Goal: Find contact information: Find contact information

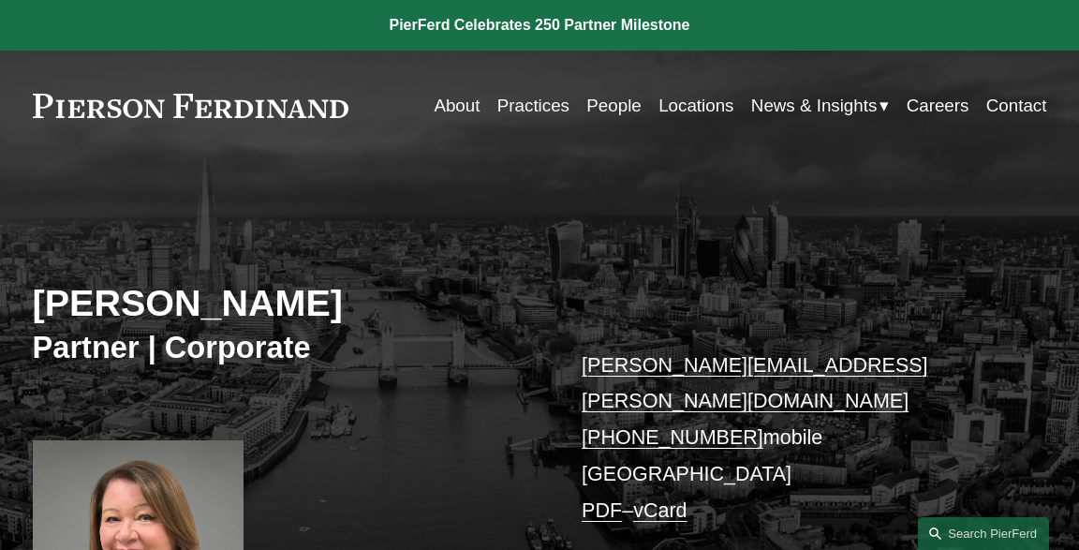
click at [669, 103] on link "Locations" at bounding box center [695, 106] width 75 height 36
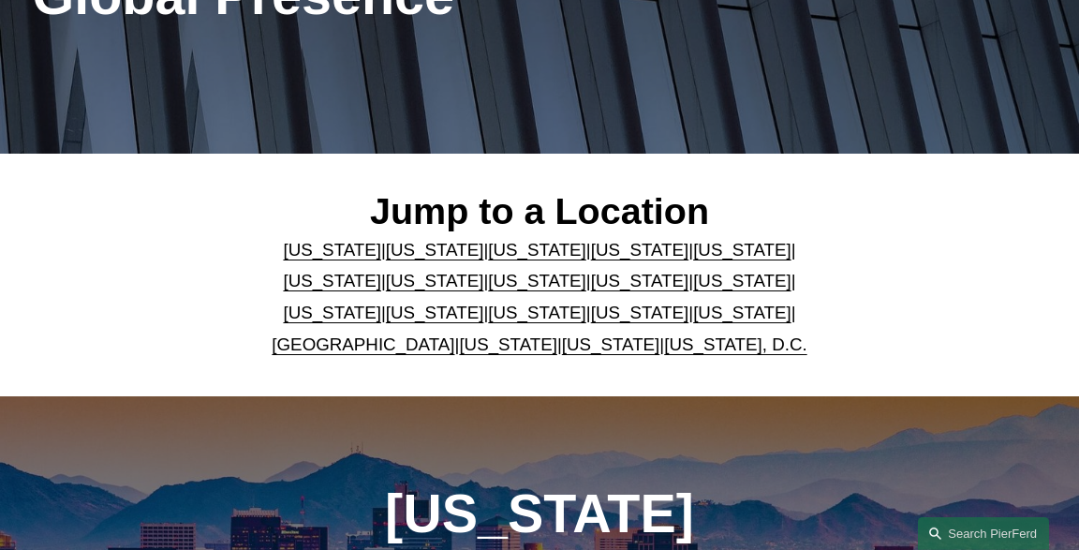
scroll to position [296, 0]
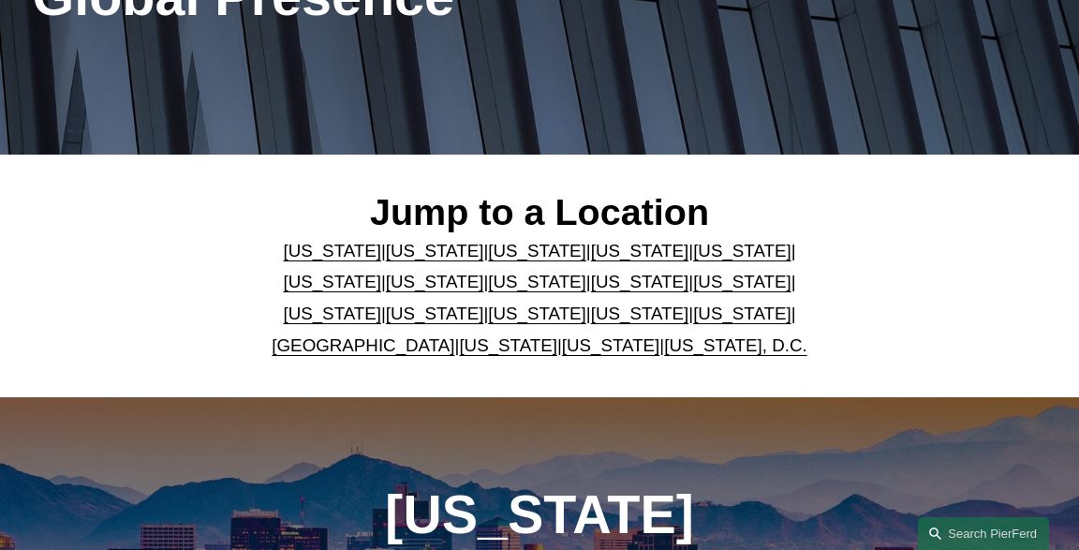
click at [386, 345] on link "[GEOGRAPHIC_DATA]" at bounding box center [363, 345] width 183 height 20
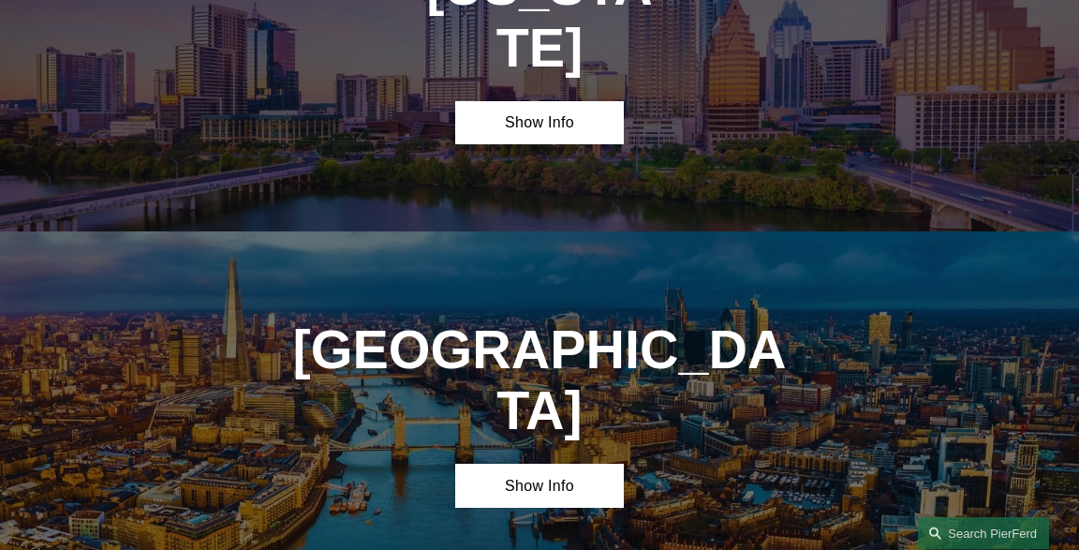
scroll to position [5270, 0]
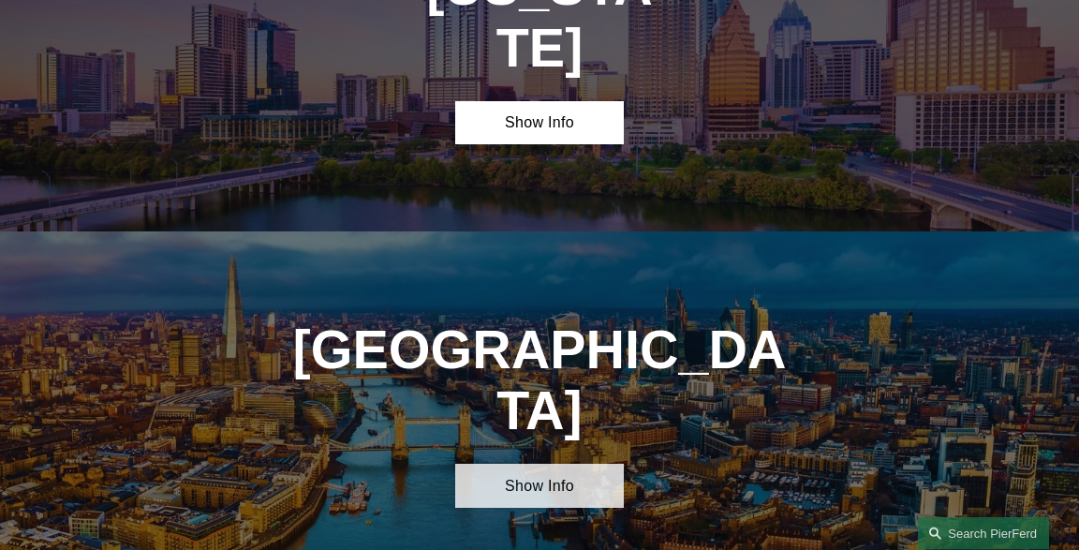
click at [520, 464] on link "Show Info" at bounding box center [539, 486] width 169 height 44
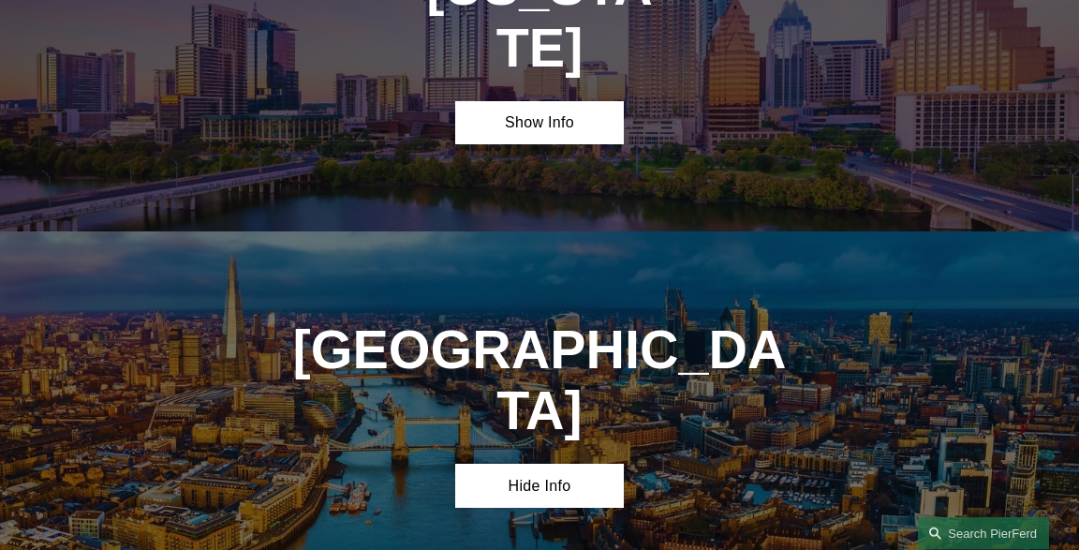
drag, startPoint x: 525, startPoint y: 463, endPoint x: 797, endPoint y: 468, distance: 271.6
copy h4 "EC4N 7BJ"
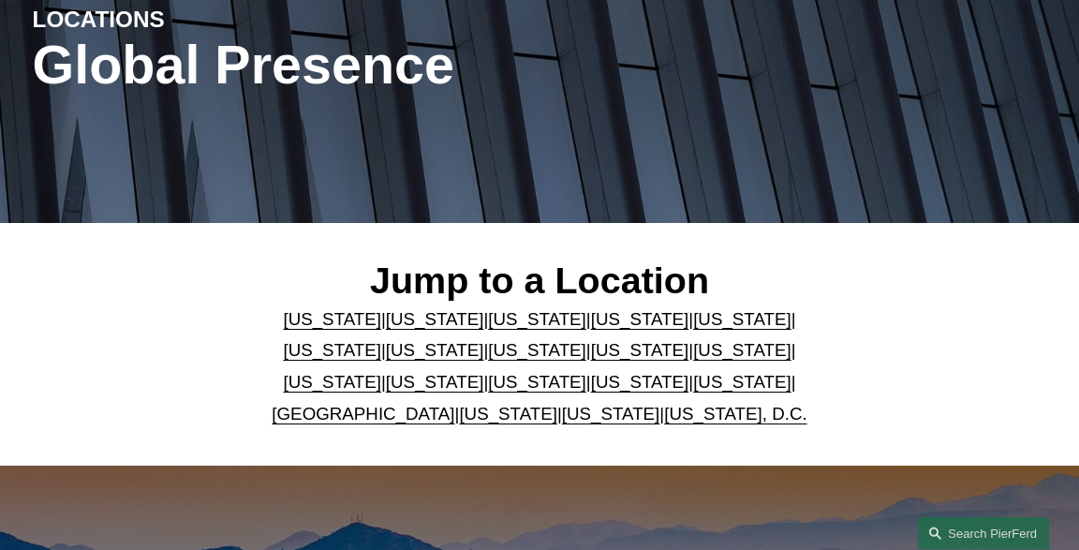
scroll to position [30, 0]
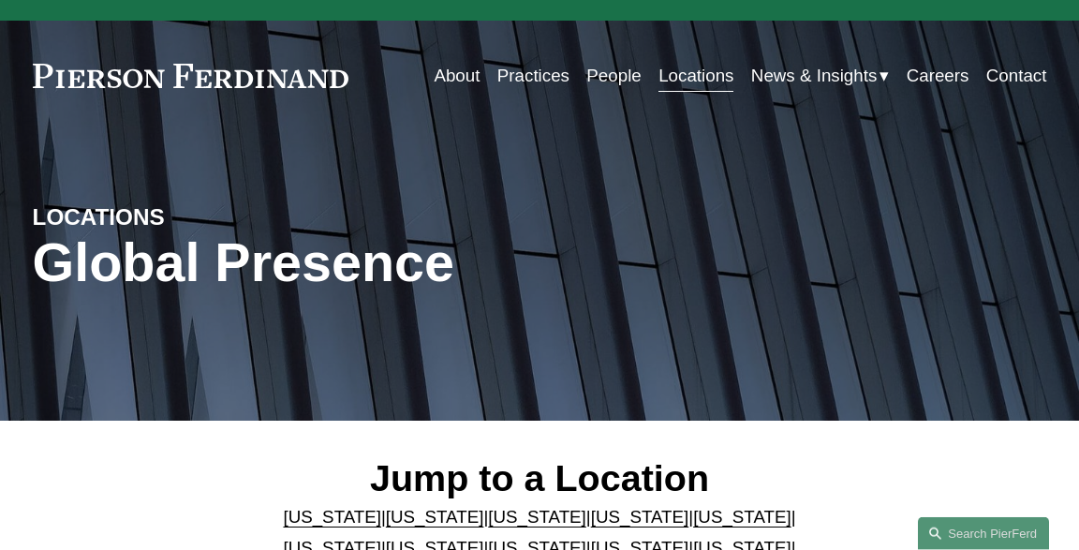
click at [607, 75] on link "People" at bounding box center [613, 76] width 54 height 36
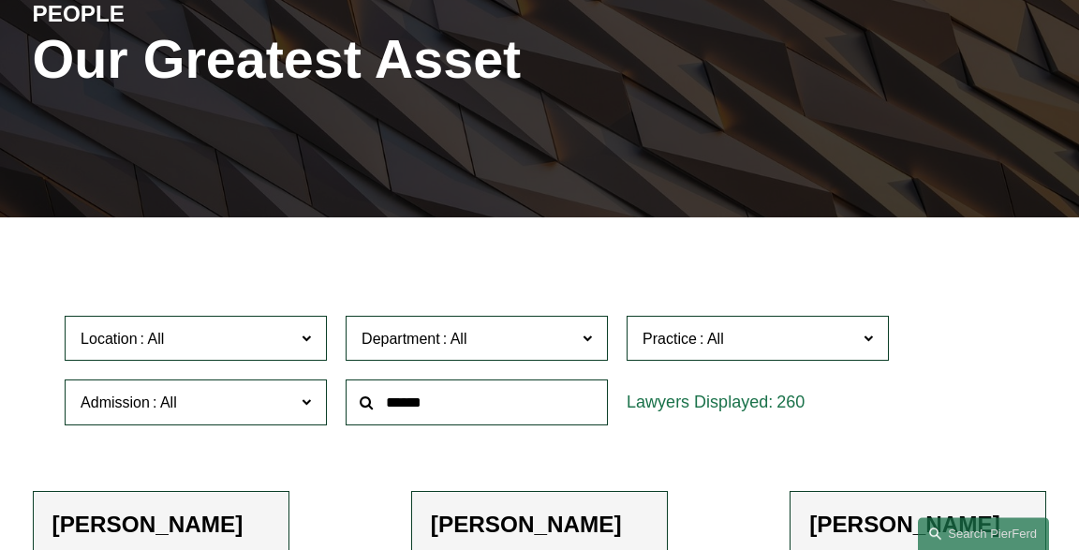
scroll to position [296, 0]
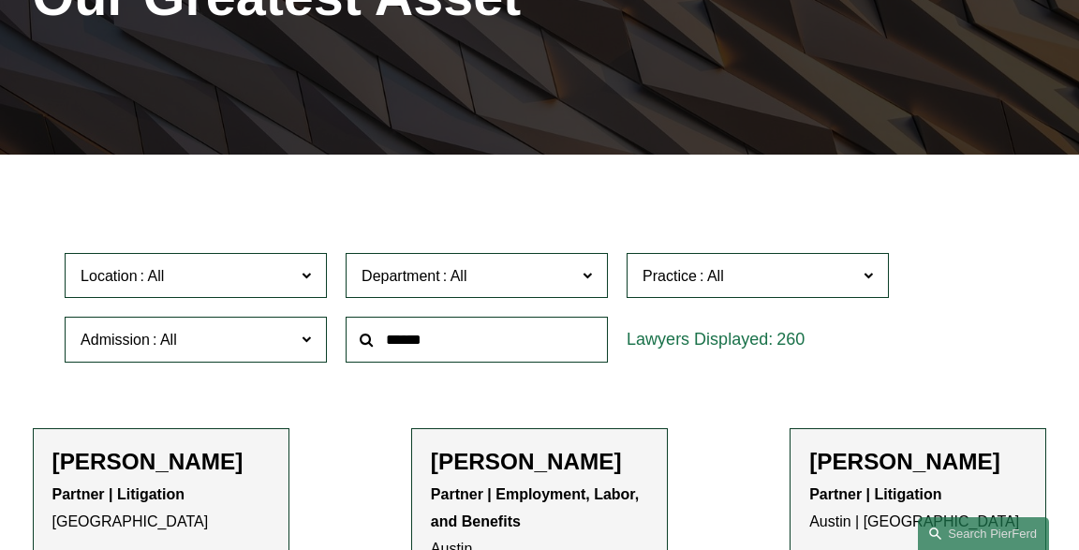
click at [155, 277] on span at bounding box center [153, 276] width 30 height 16
click at [0, 0] on link "[GEOGRAPHIC_DATA]" at bounding box center [0, 0] width 0 height 0
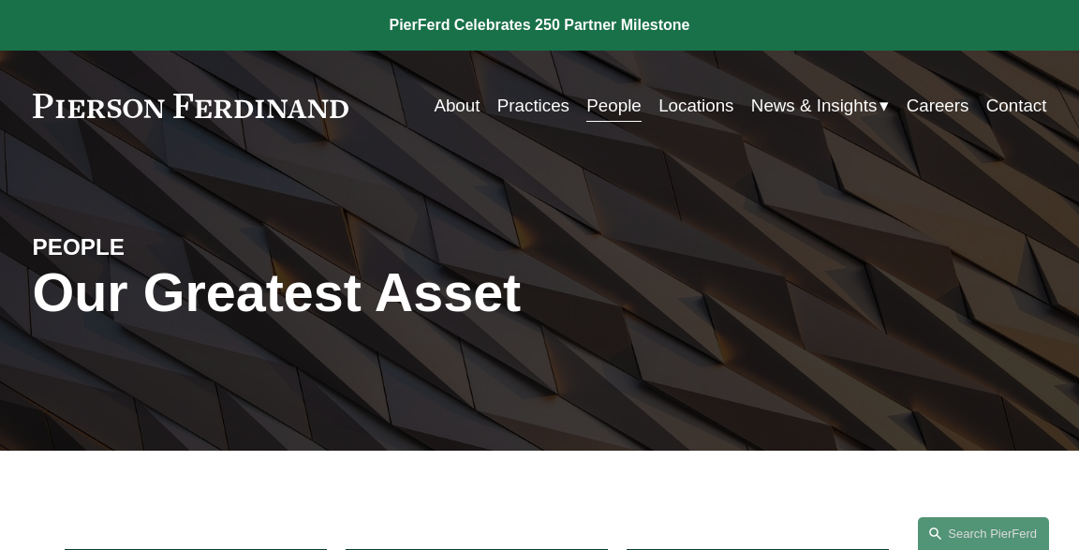
click at [684, 107] on link "Locations" at bounding box center [695, 106] width 75 height 36
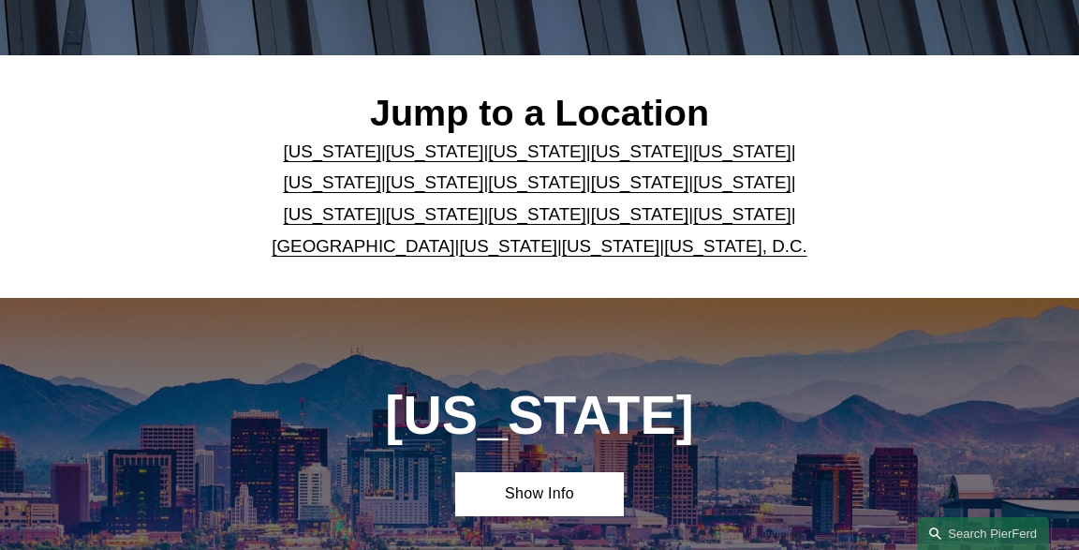
scroll to position [395, 0]
click at [356, 258] on p "Arizona | California | Colorado | Delaware | Florida | Georgia | Illinois | Mas…" at bounding box center [539, 199] width 592 height 126
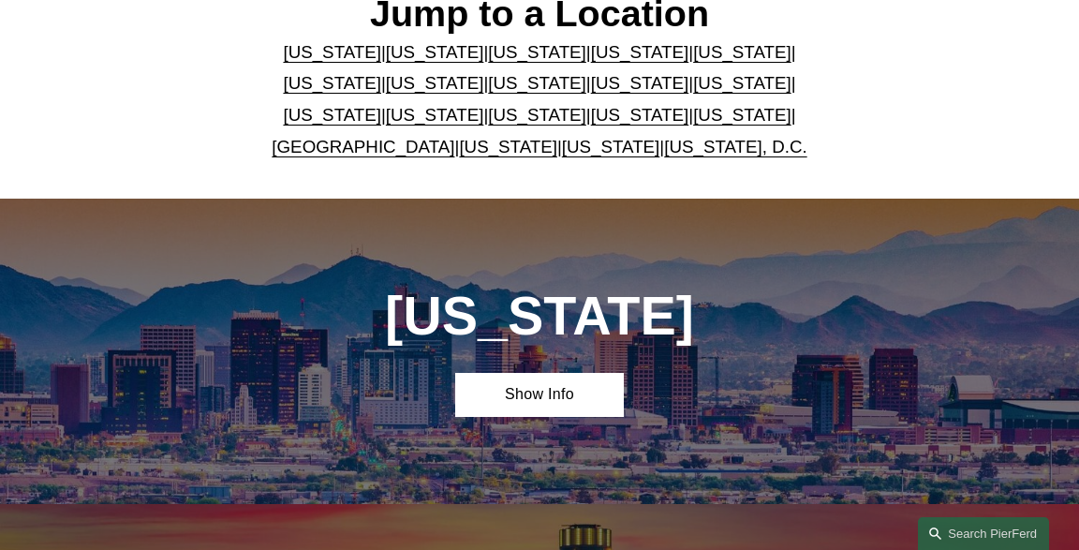
click at [346, 152] on link "[GEOGRAPHIC_DATA]" at bounding box center [363, 147] width 183 height 20
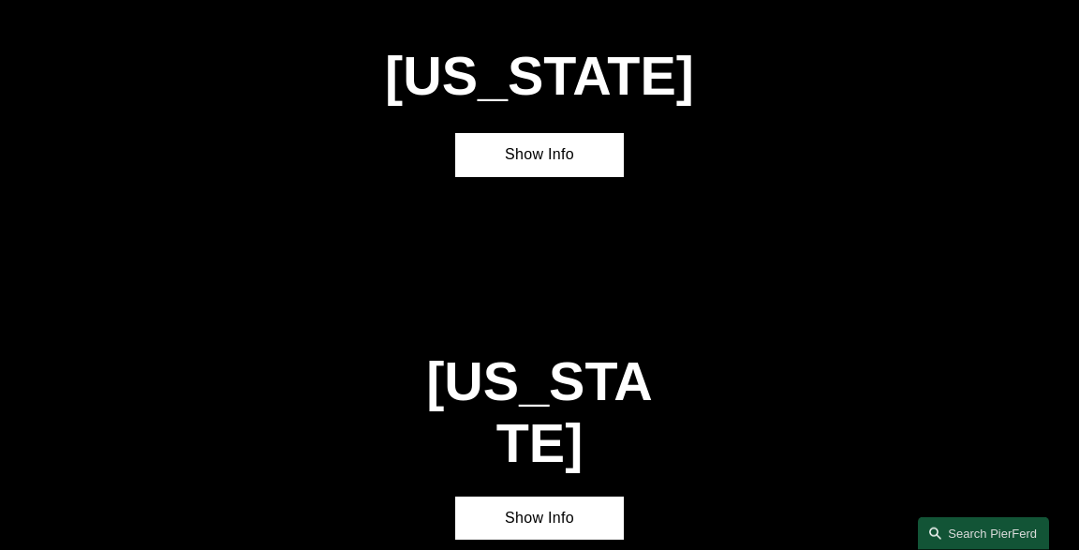
scroll to position [5270, 0]
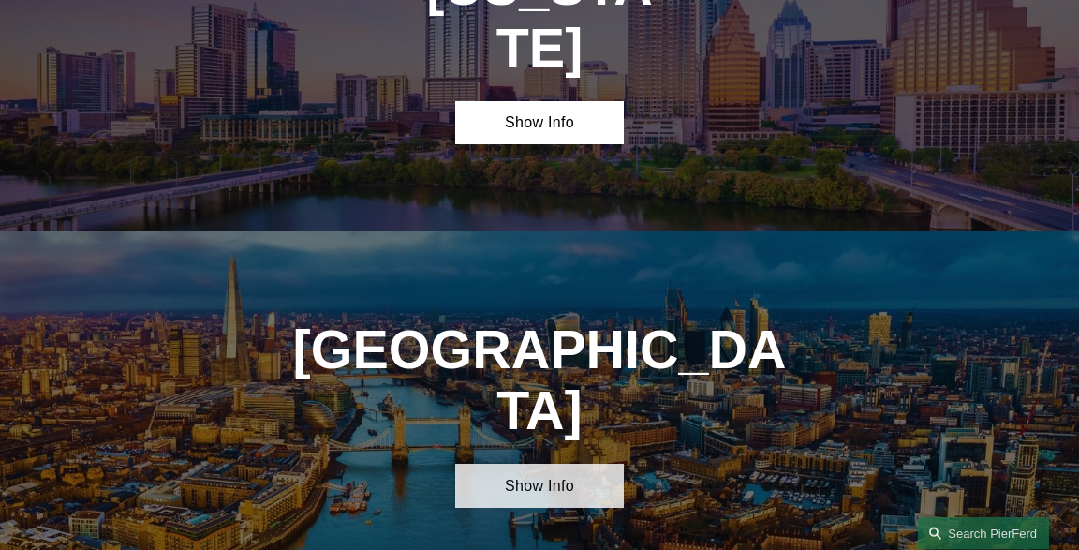
click at [526, 464] on link "Show Info" at bounding box center [539, 486] width 169 height 44
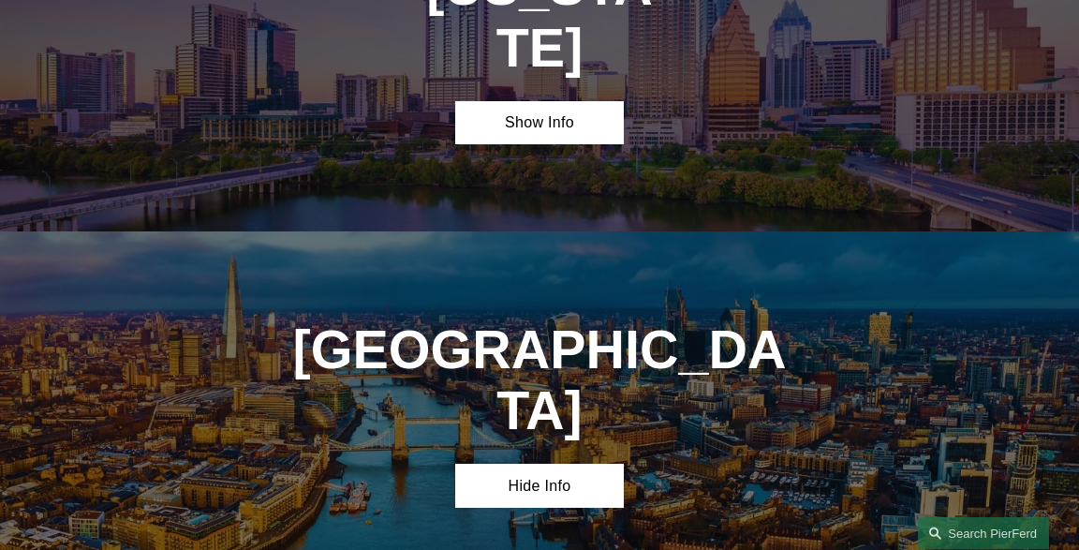
drag, startPoint x: 394, startPoint y: 403, endPoint x: 714, endPoint y: 394, distance: 319.4
copy h4 "Pierson Ferdinand UK LLP"
drag, startPoint x: 432, startPoint y: 434, endPoint x: 663, endPoint y: 428, distance: 231.4
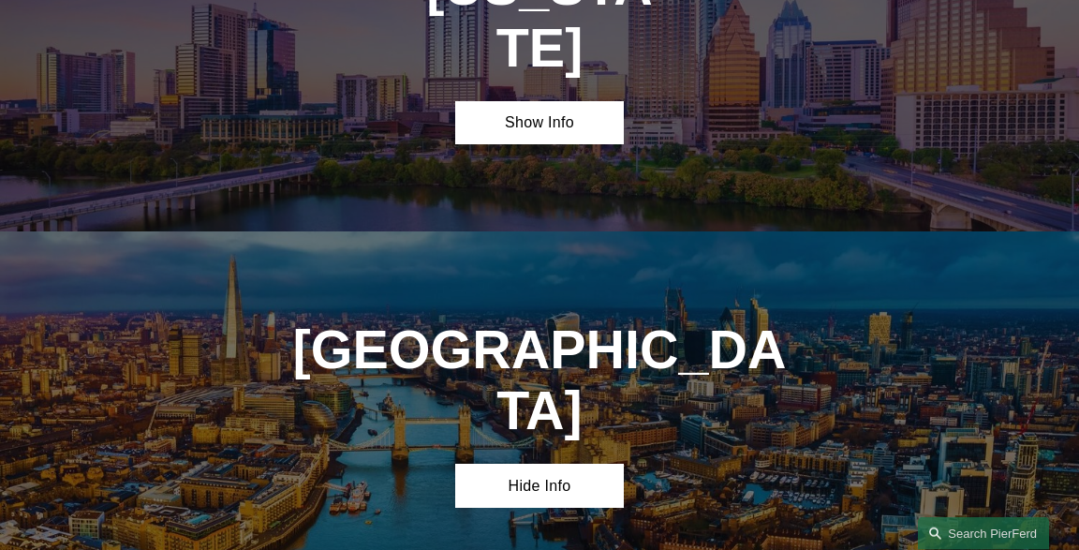
copy h4 "1 King William Street"
drag, startPoint x: 440, startPoint y: 458, endPoint x: 520, endPoint y: 446, distance: 80.5
copy h4 "[GEOGRAPHIC_DATA]"
drag, startPoint x: 530, startPoint y: 452, endPoint x: 837, endPoint y: 453, distance: 307.1
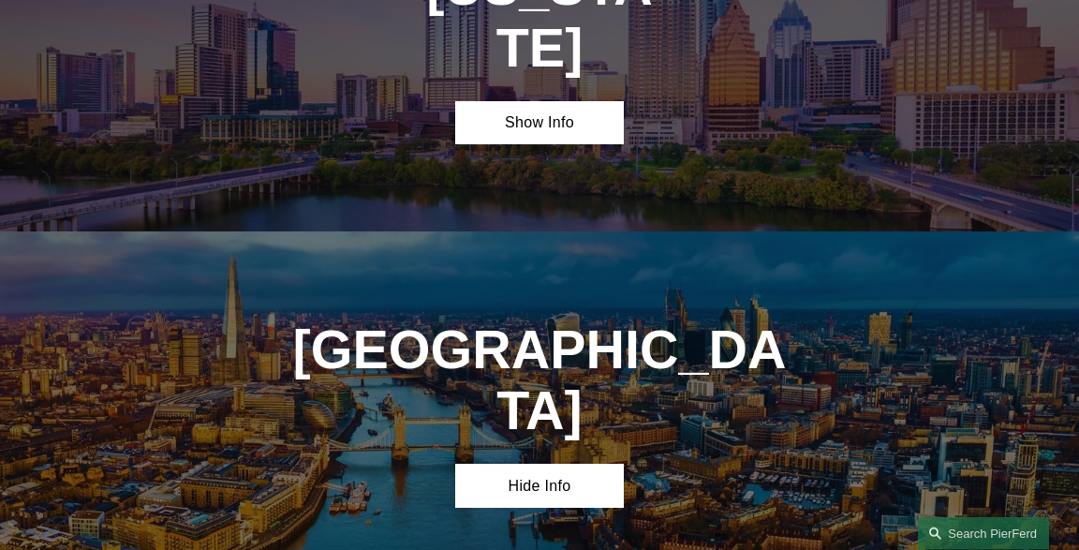
copy h4 "EC4N 7BJ"
drag, startPoint x: 388, startPoint y: 397, endPoint x: 743, endPoint y: 397, distance: 355.8
copy h4 "Pierson Ferdinand UK LLP"
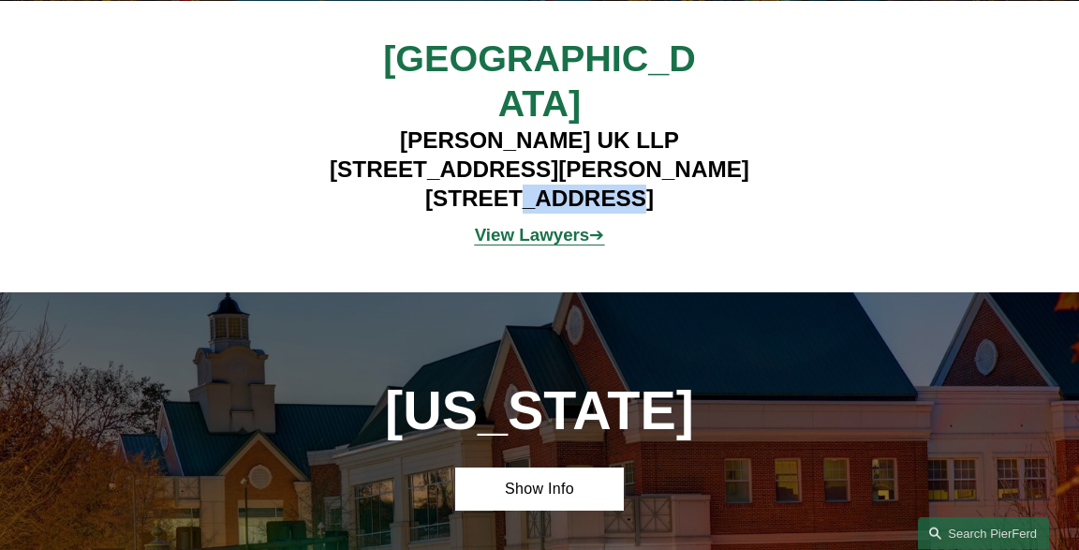
scroll to position [5468, 0]
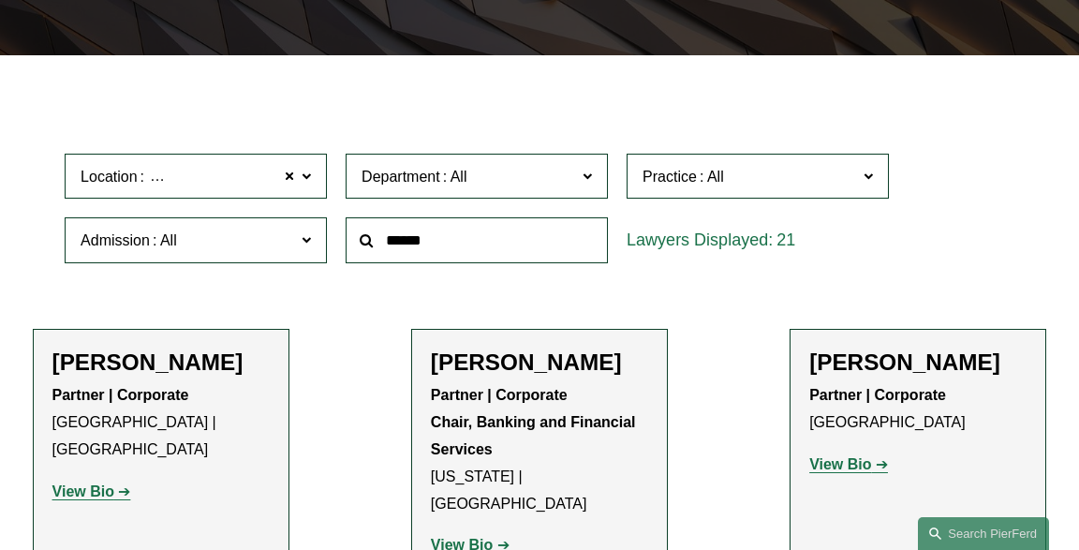
scroll to position [692, 0]
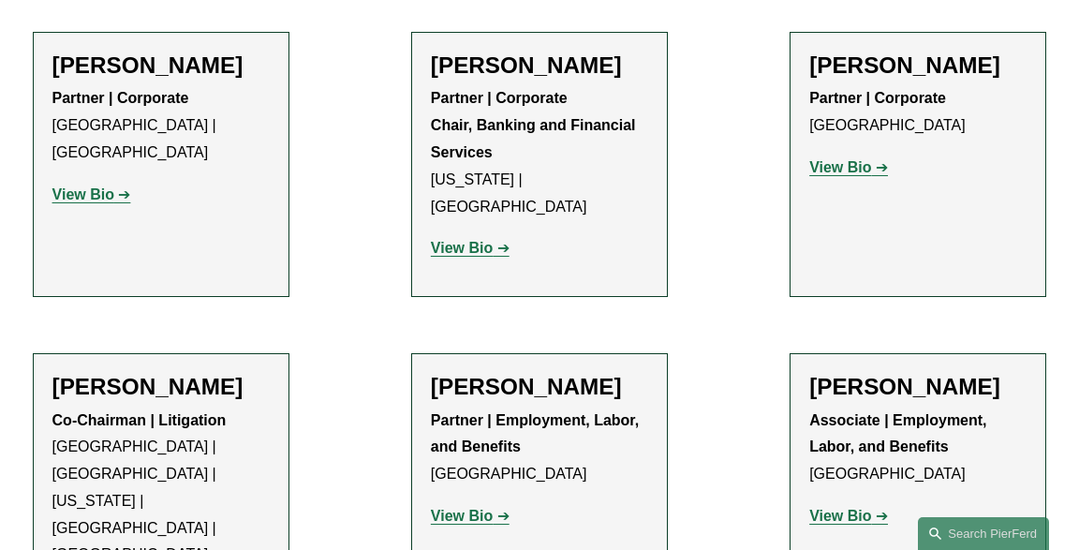
click at [833, 168] on strong "View Bio" at bounding box center [840, 167] width 62 height 16
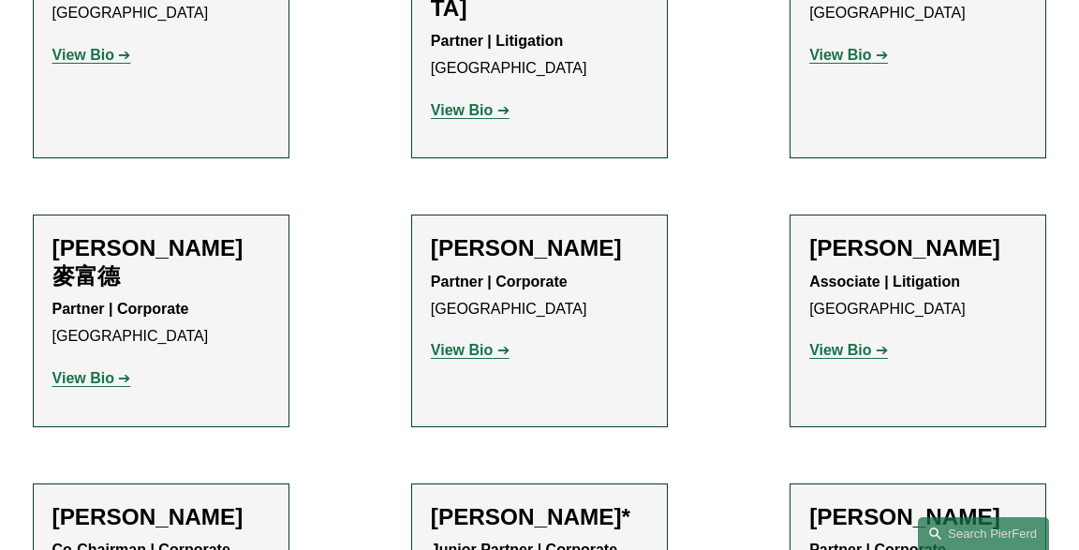
scroll to position [1779, 0]
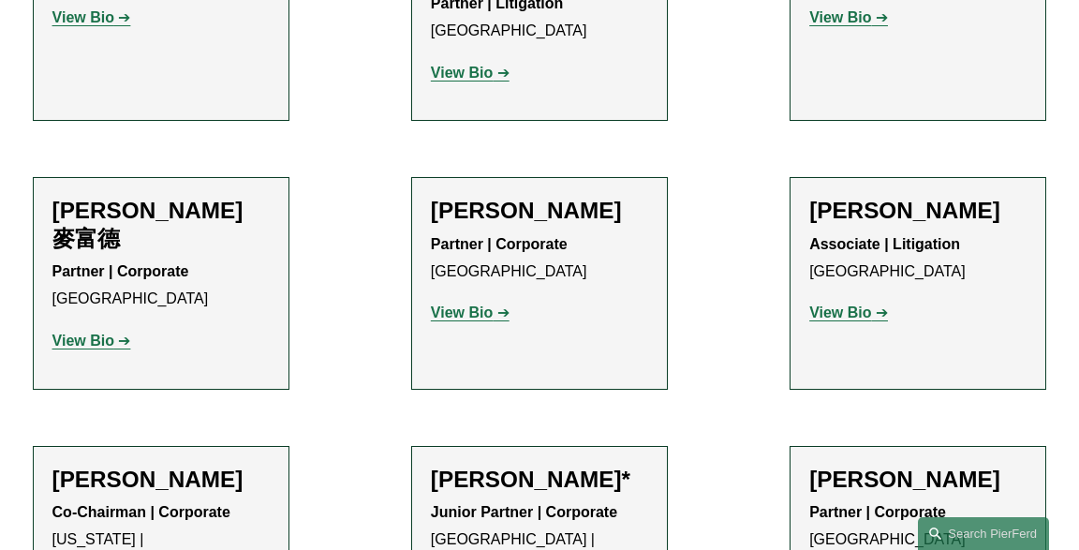
click at [831, 304] on strong "View Bio" at bounding box center [840, 312] width 62 height 16
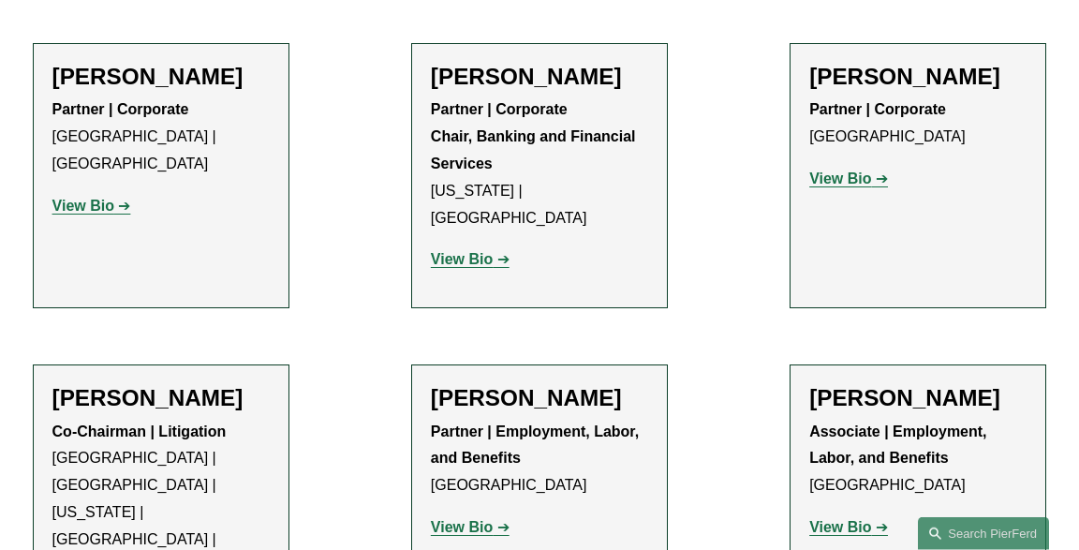
scroll to position [401, 0]
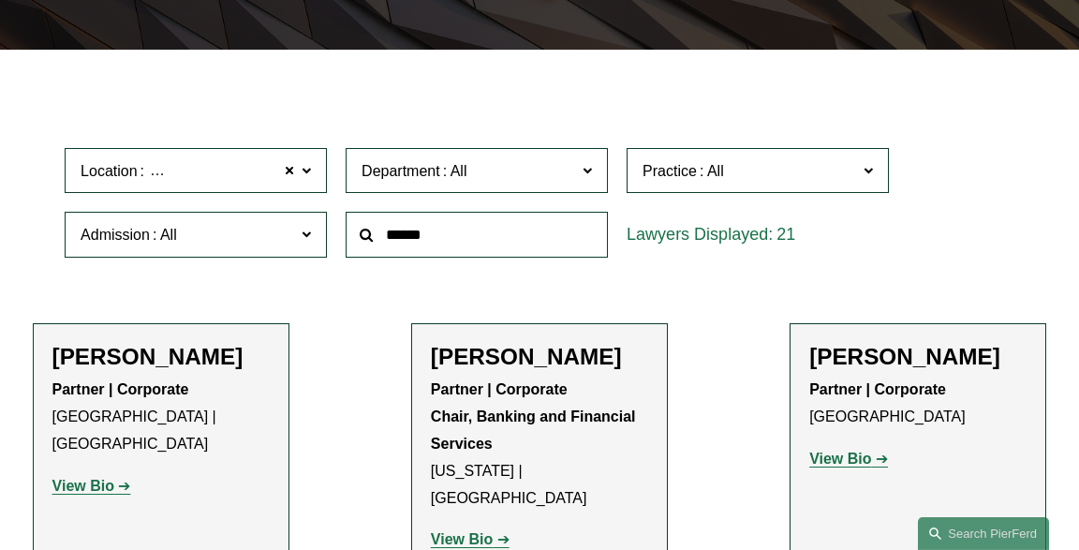
click at [838, 458] on strong "View Bio" at bounding box center [840, 458] width 62 height 16
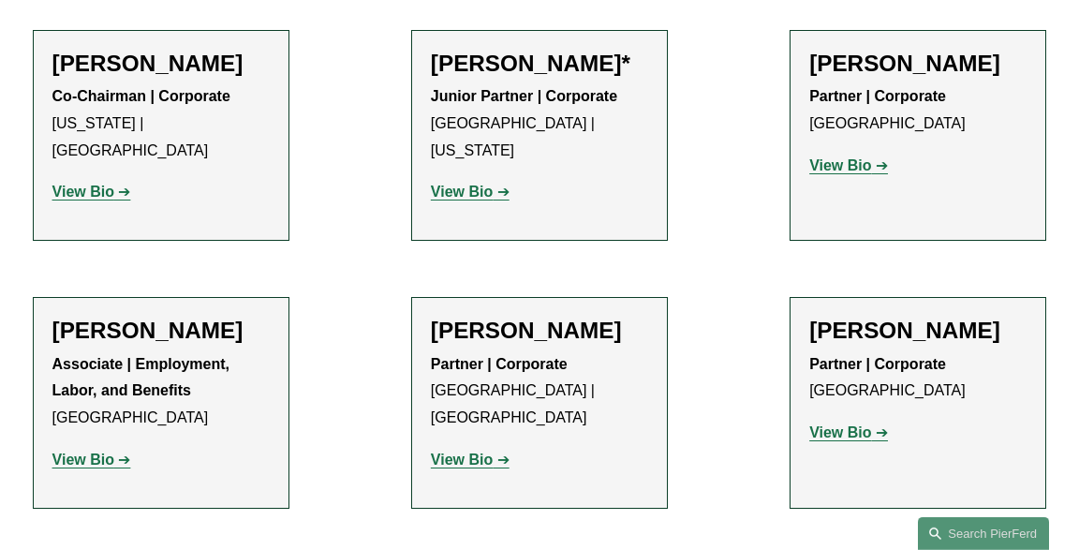
scroll to position [2202, 0]
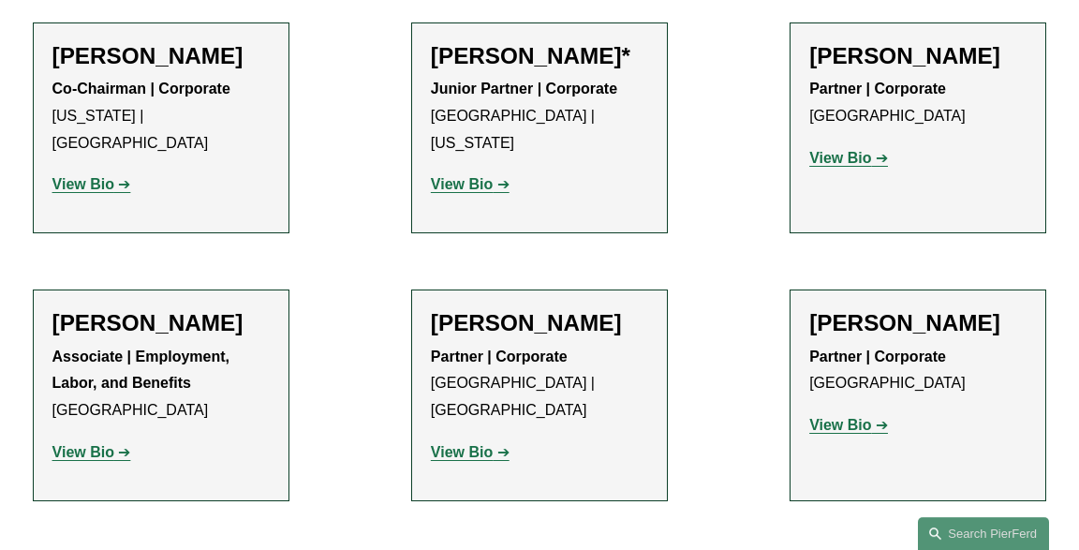
click at [842, 417] on strong "View Bio" at bounding box center [840, 425] width 62 height 16
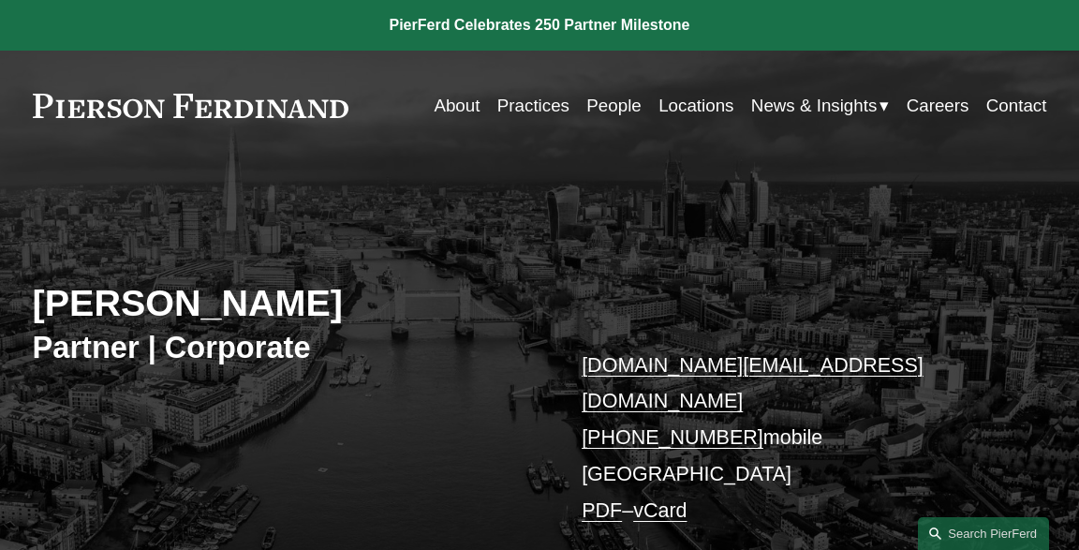
scroll to position [198, 0]
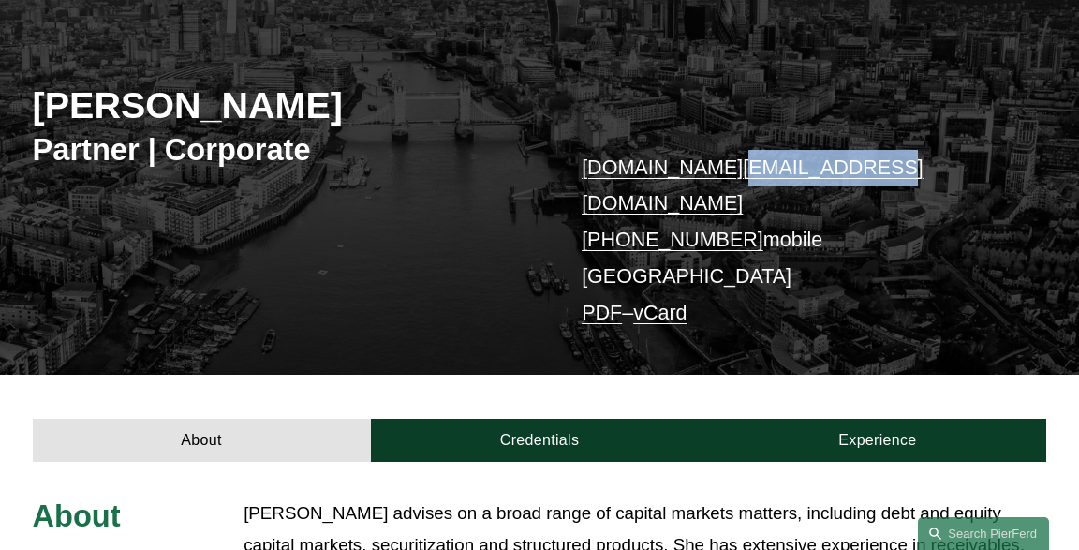
drag, startPoint x: 848, startPoint y: 163, endPoint x: 717, endPoint y: 174, distance: 131.6
click at [717, 174] on p "carolyn.dunlop@pierferd.com +44 74 8323 2910 mobile London PDF – vCard" at bounding box center [792, 241] width 422 height 182
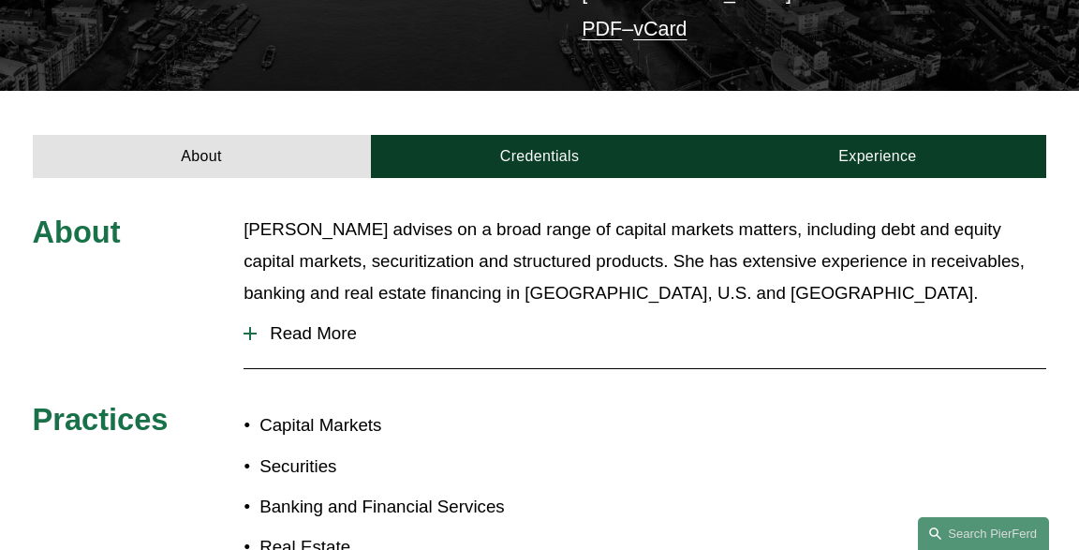
scroll to position [0, 0]
